Goal: Task Accomplishment & Management: Manage account settings

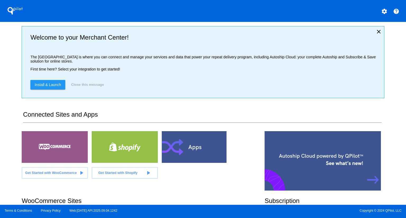
scroll to position [53, 0]
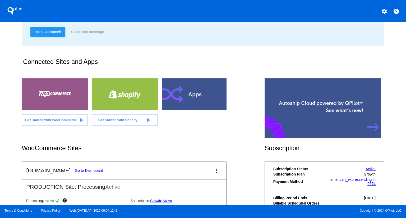
click at [91, 169] on link "Go to Dashboard" at bounding box center [89, 171] width 28 height 4
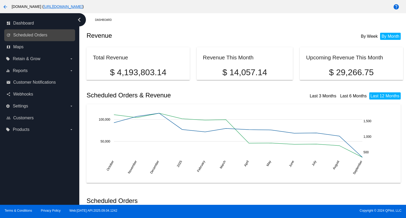
click at [47, 37] on link "update Scheduled Orders" at bounding box center [39, 35] width 67 height 8
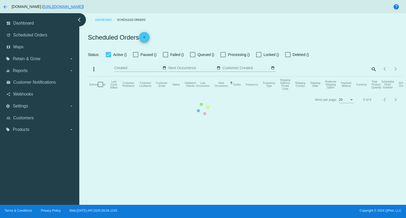
checkbox input "true"
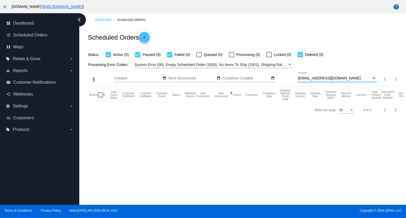
click at [343, 77] on input "[EMAIL_ADDRESS][DOMAIN_NAME]" at bounding box center [334, 78] width 73 height 4
paste input "[EMAIL_ADDRESS][DOMAIN_NAME]"
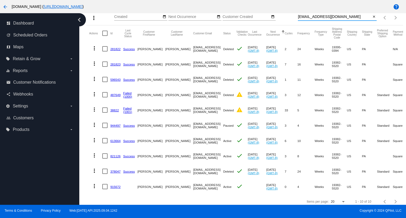
scroll to position [70, 0]
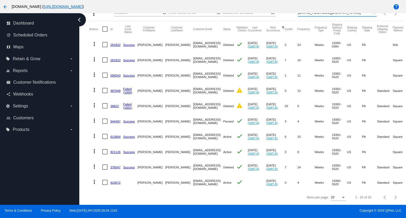
type input "[EMAIL_ADDRESS][DOMAIN_NAME]"
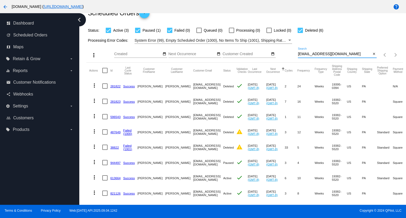
scroll to position [53, 0]
